Goal: Find specific page/section: Find specific page/section

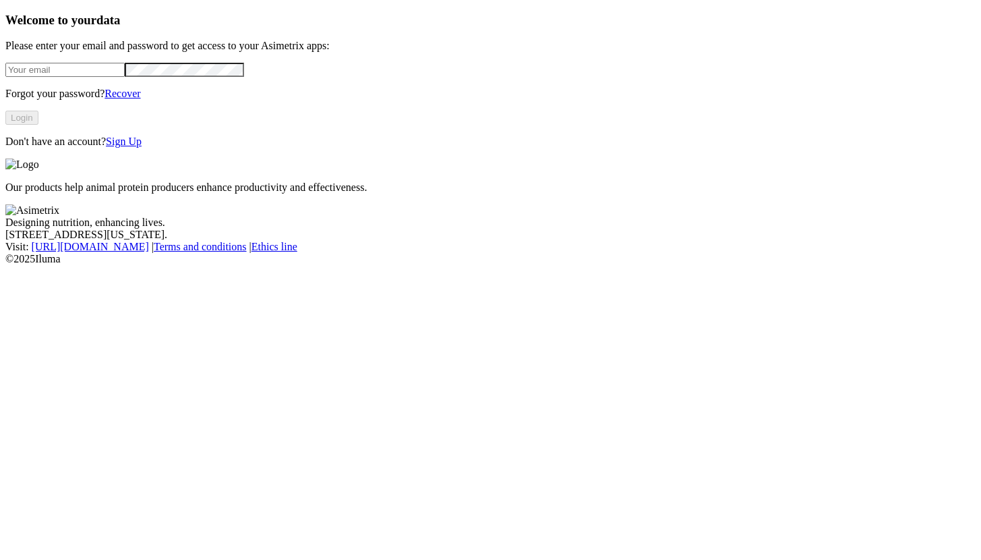
type input "[EMAIL_ADDRESS][DOMAIN_NAME]"
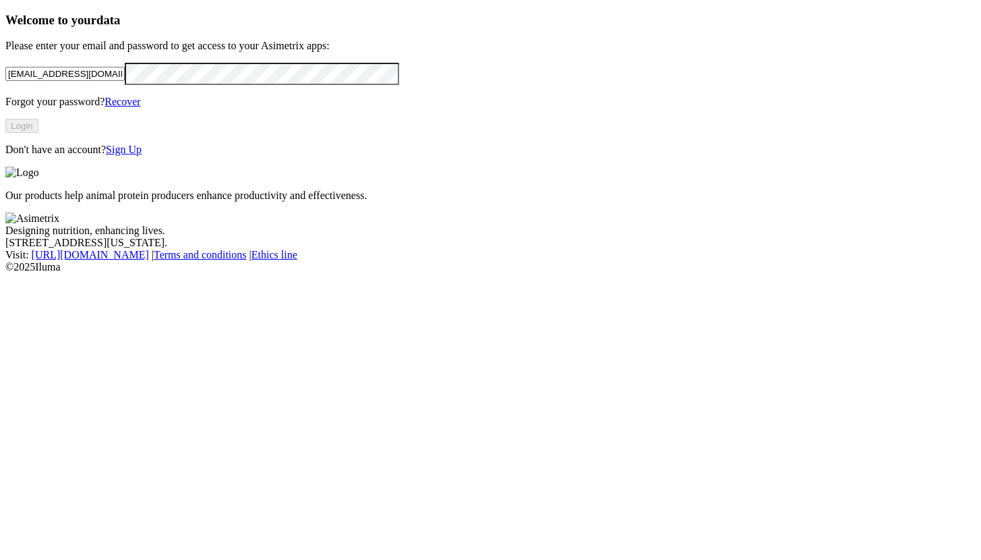
drag, startPoint x: 0, startPoint y: 0, endPoint x: 174, endPoint y: 303, distance: 349.8
click at [38, 133] on button "Login" at bounding box center [21, 126] width 33 height 14
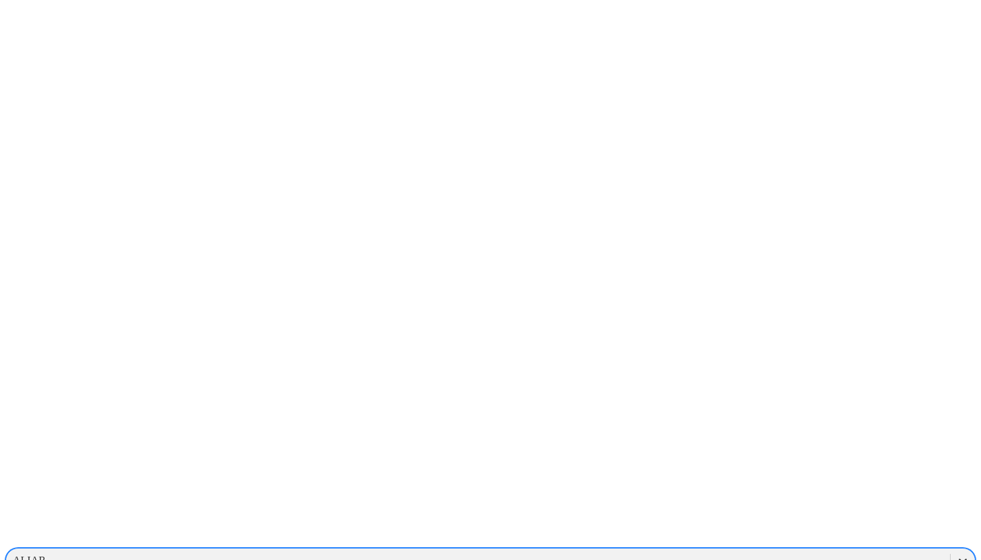
click at [959, 558] on icon at bounding box center [963, 560] width 8 height 5
